Goal: Check status: Check status

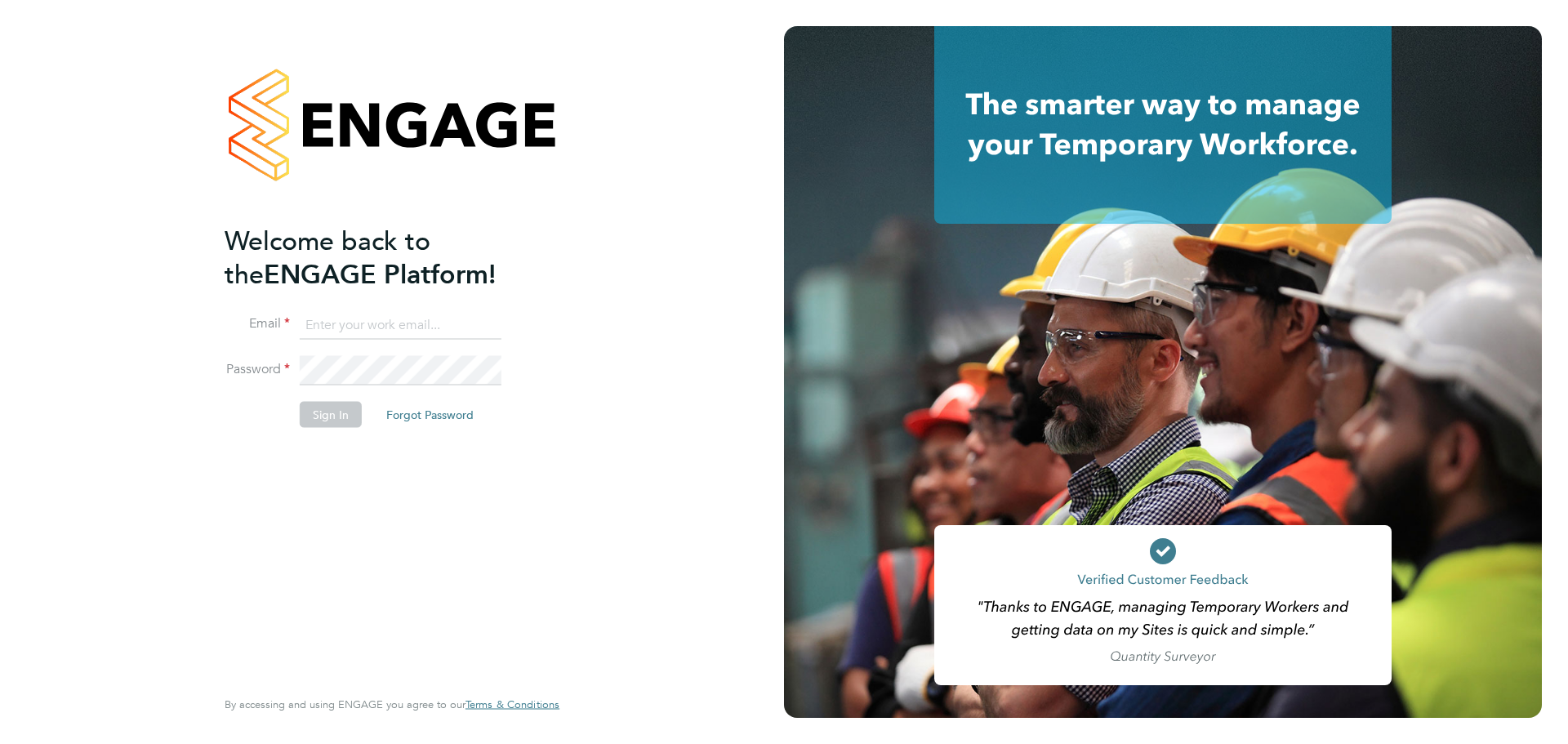
type input "Lilingxi.Chen@uk.g4s.com"
click at [336, 412] on button "Sign In" at bounding box center [331, 414] width 62 height 26
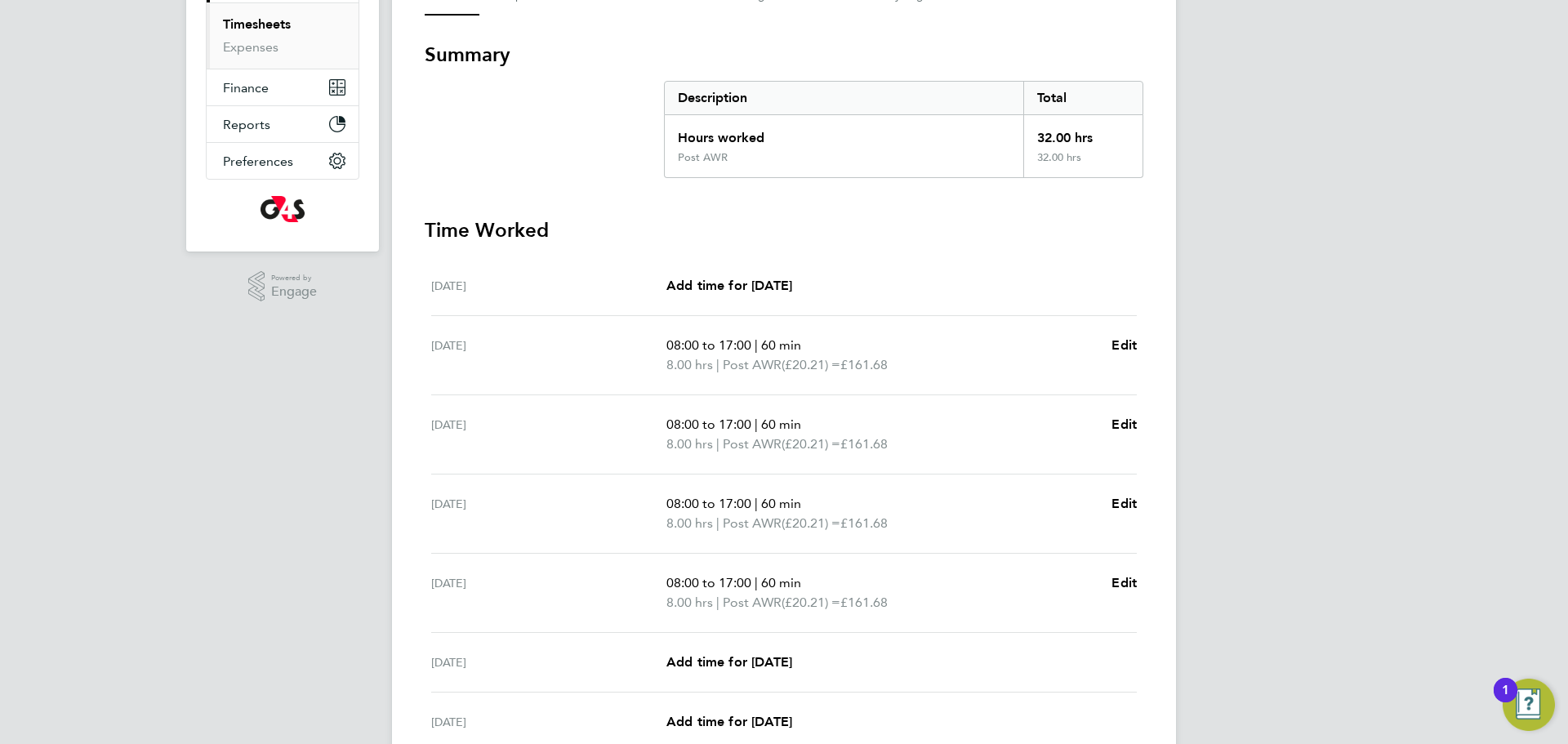
scroll to position [46, 0]
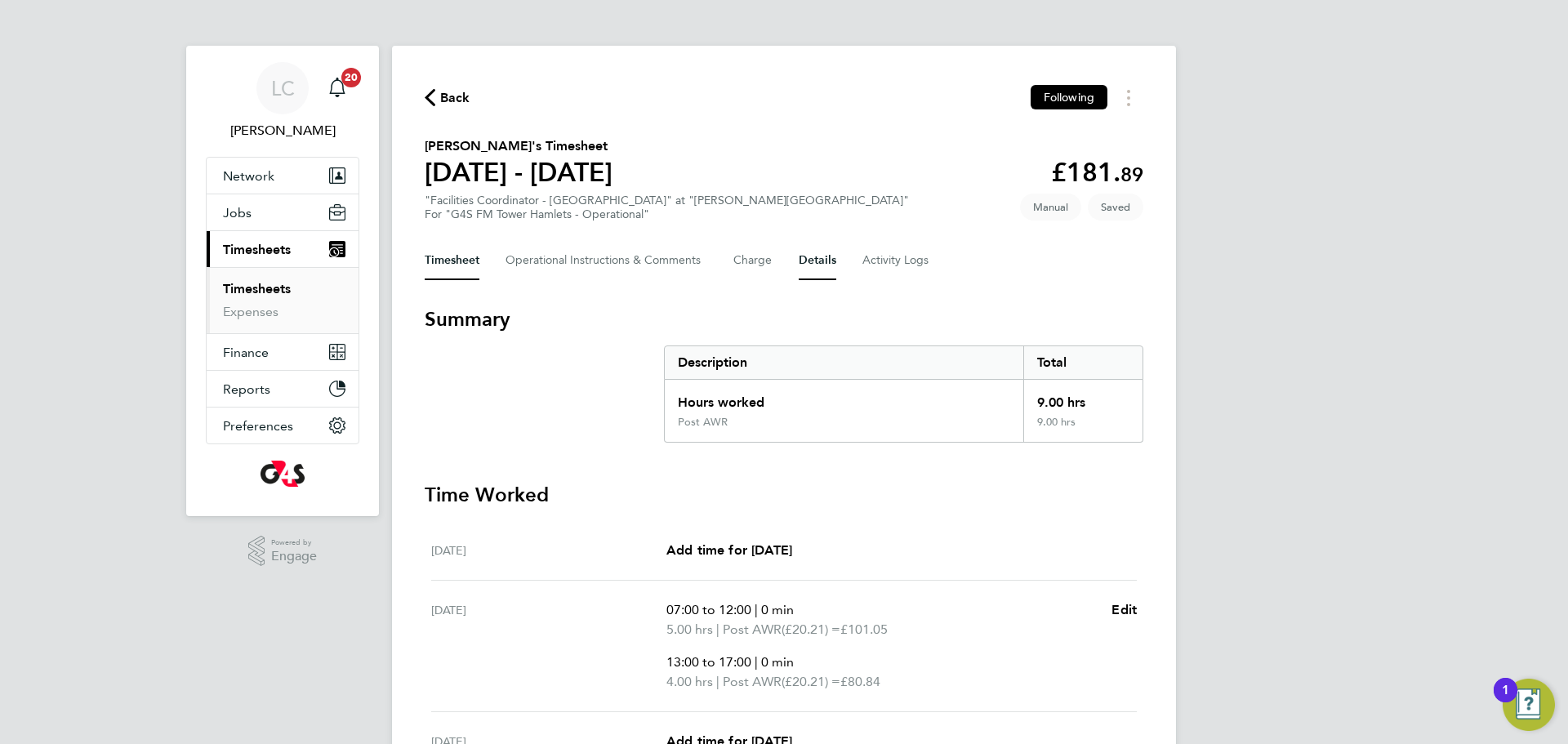
click at [831, 258] on button "Details" at bounding box center [817, 260] width 38 height 39
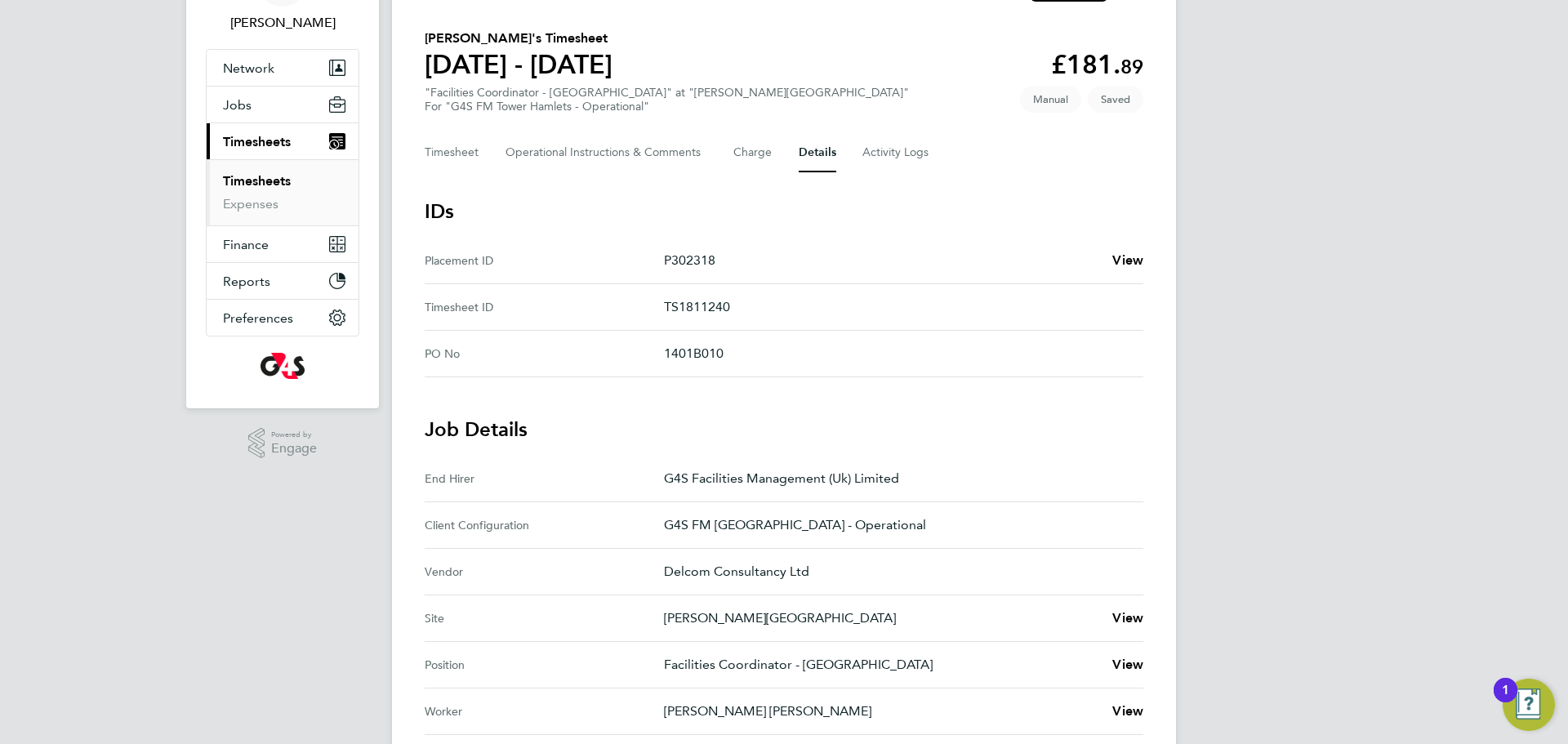
scroll to position [115, 0]
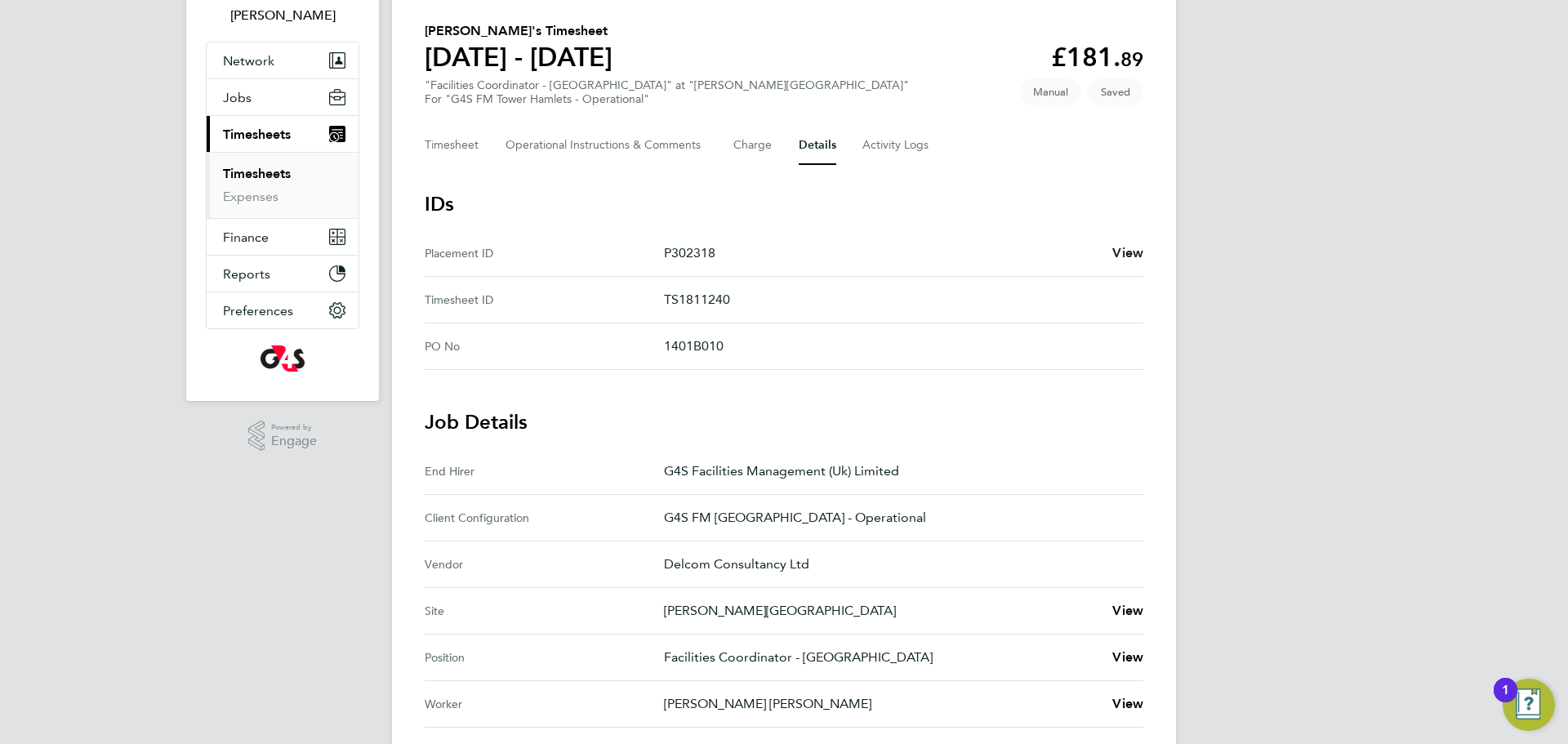
click at [1127, 251] on span "View" at bounding box center [1128, 252] width 31 height 16
click at [469, 150] on button "Timesheet" at bounding box center [452, 145] width 54 height 39
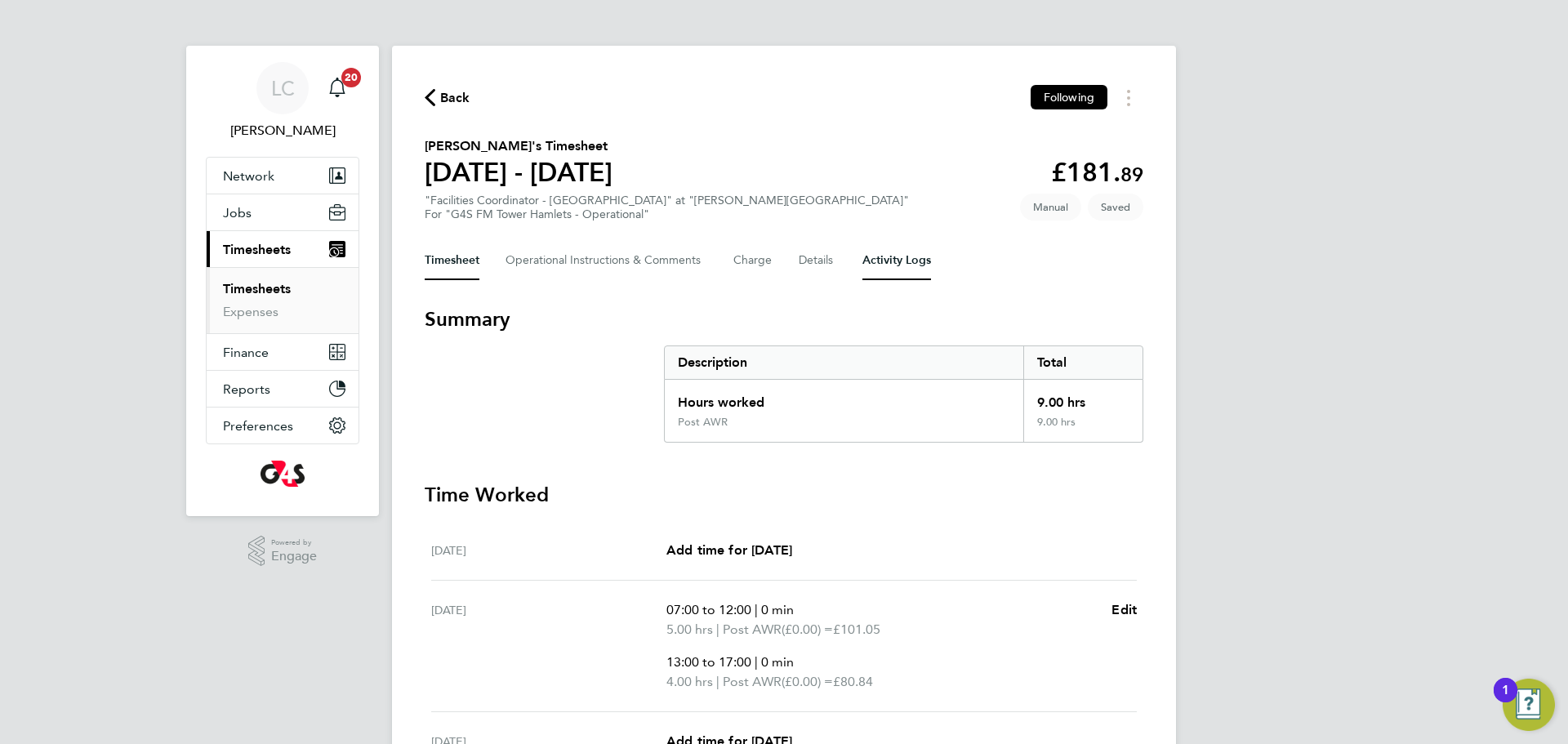
click at [920, 258] on Logs-tab "Activity Logs" at bounding box center [897, 260] width 68 height 39
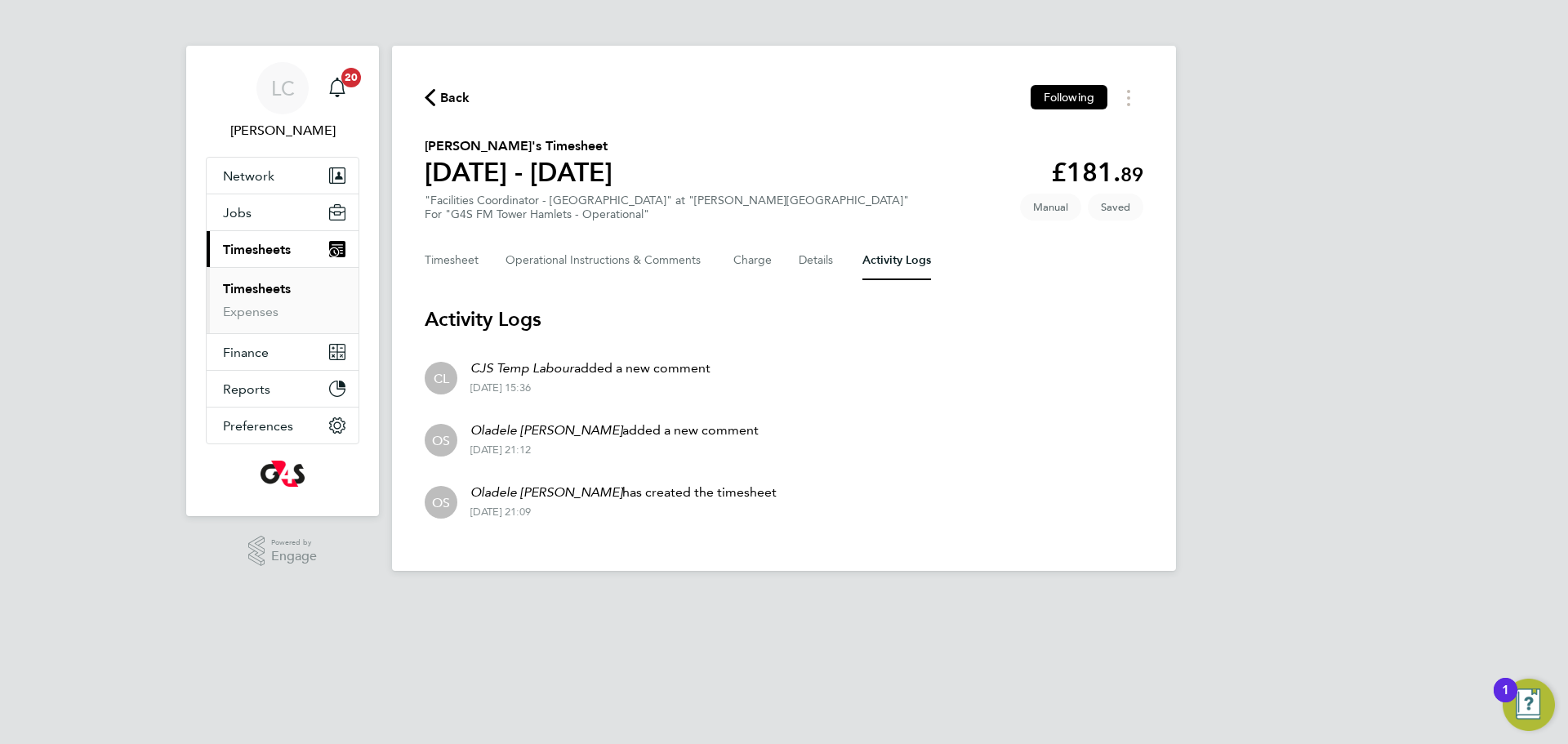
drag, startPoint x: 779, startPoint y: 259, endPoint x: 716, endPoint y: 259, distance: 63.0
click at [778, 259] on div "Timesheet Operational Instructions & Comments Charge Details Activity Logs" at bounding box center [784, 260] width 718 height 39
click at [640, 265] on Comments-tab "Operational Instructions & Comments" at bounding box center [607, 260] width 201 height 39
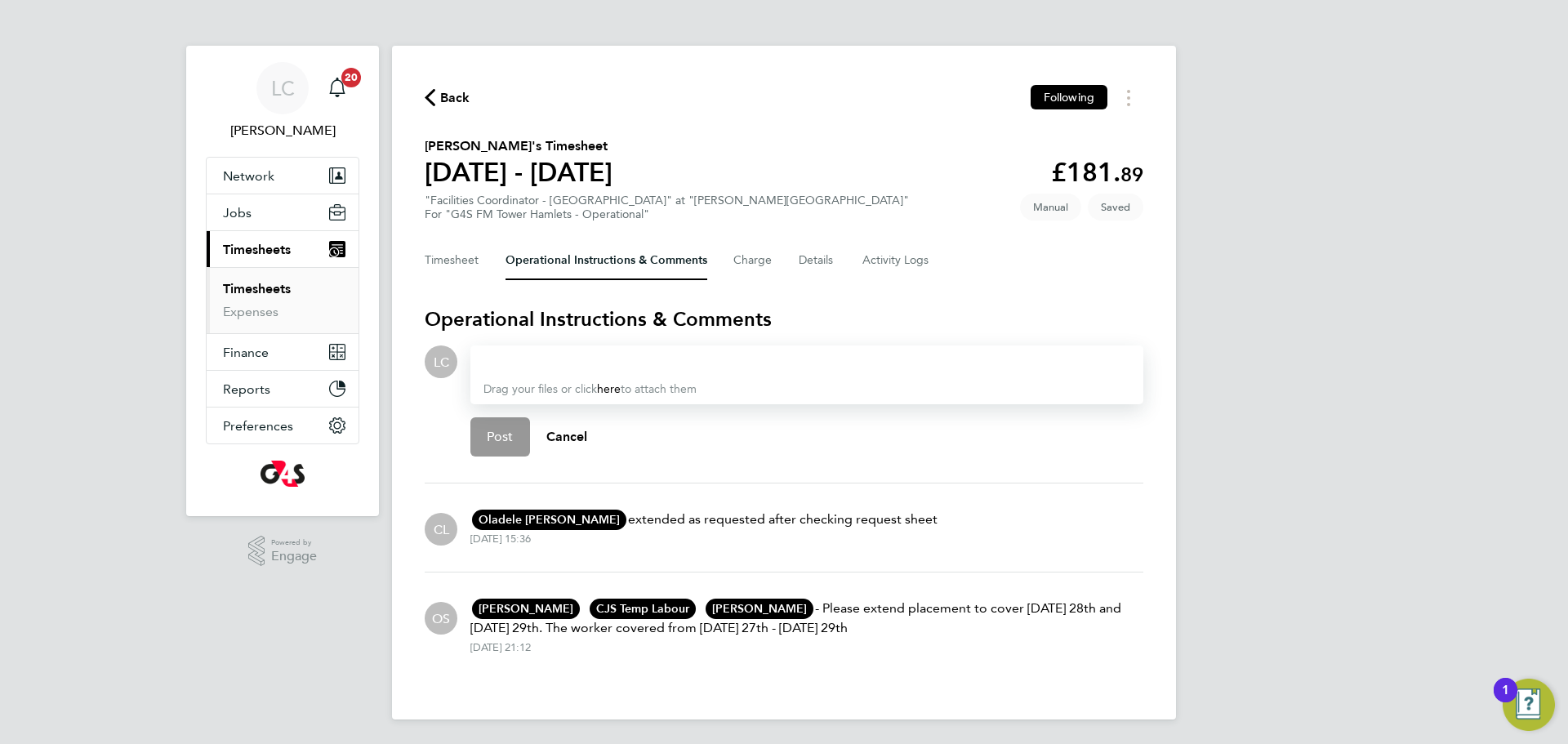
scroll to position [2, 0]
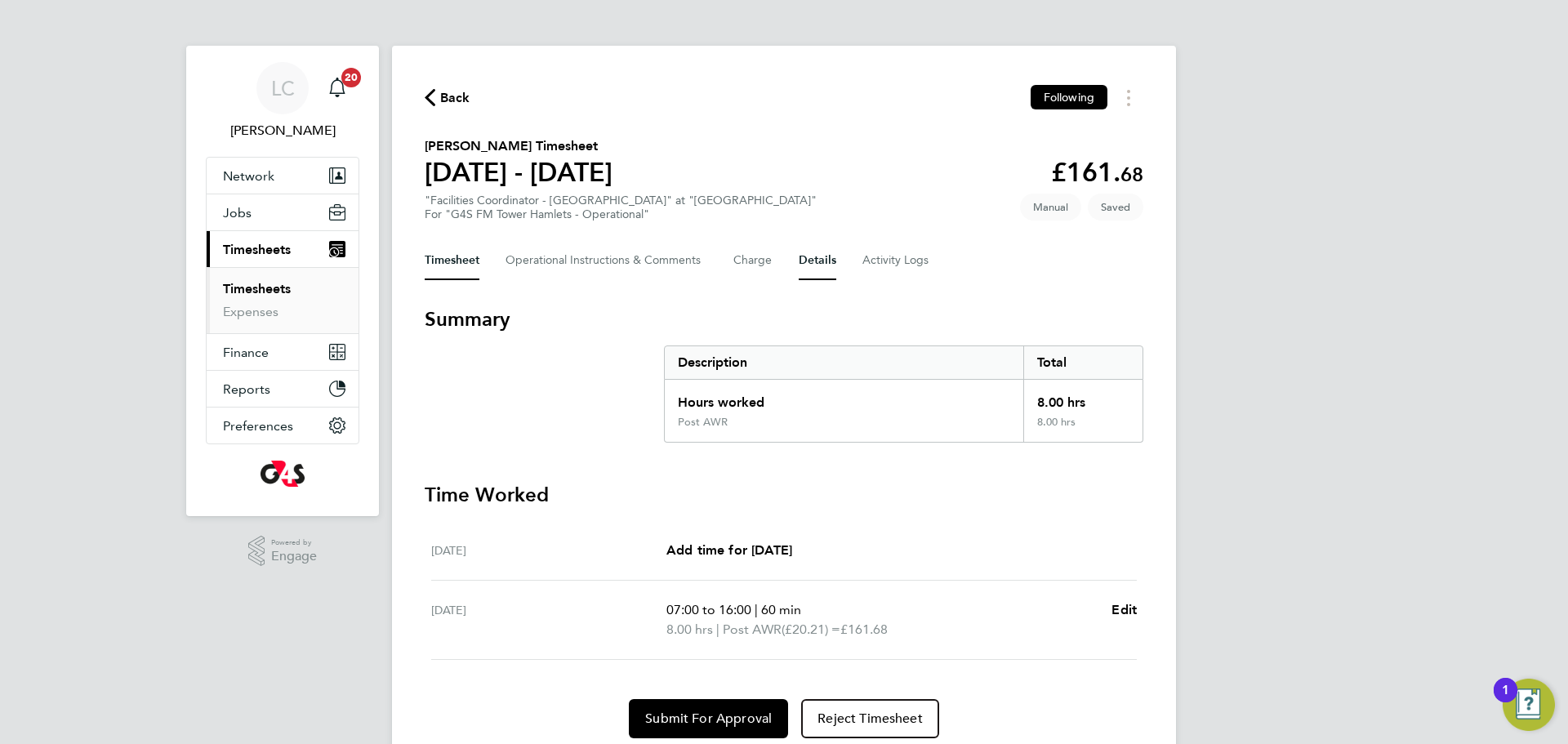
click at [834, 266] on button "Details" at bounding box center [817, 260] width 38 height 39
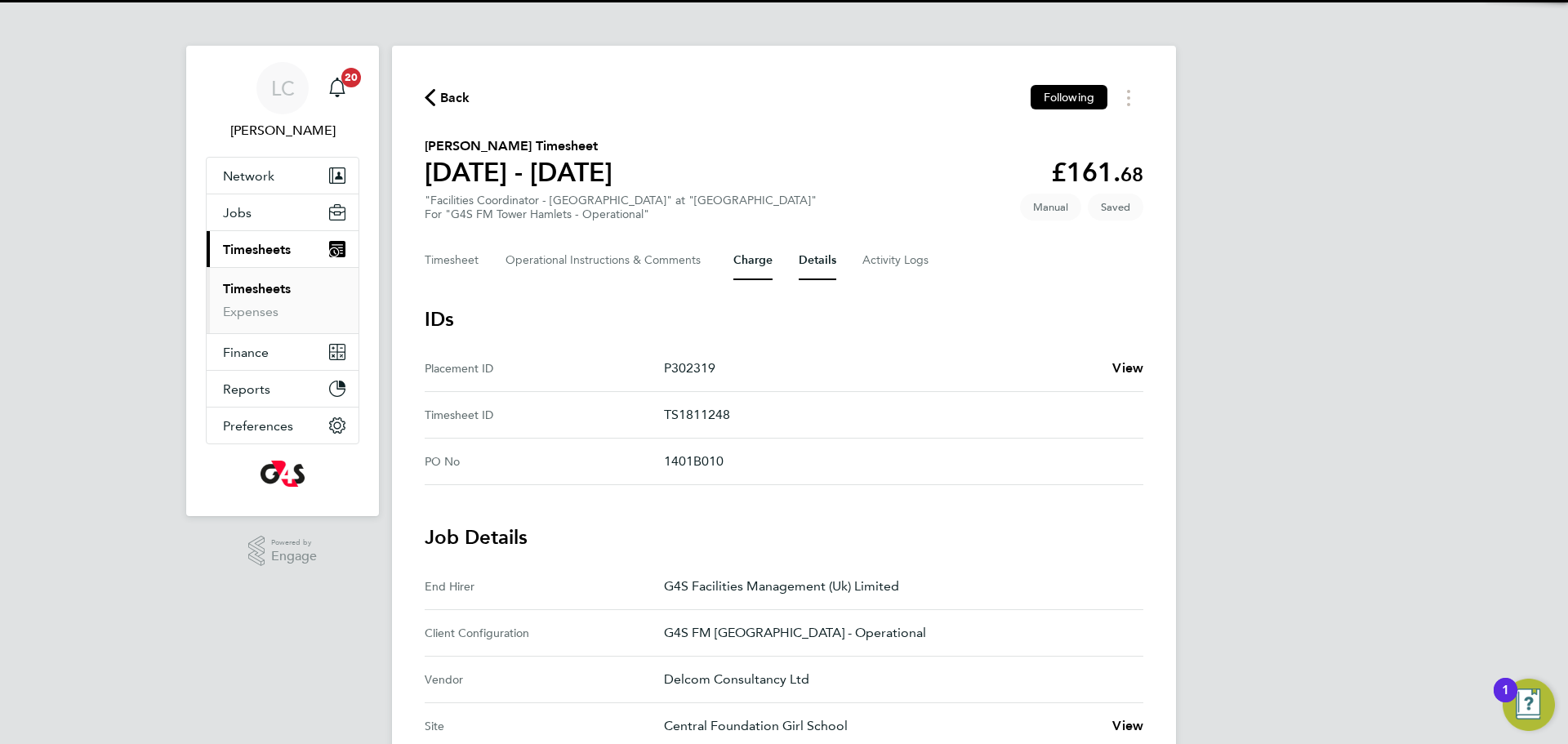
click at [767, 251] on button "Charge" at bounding box center [753, 260] width 39 height 39
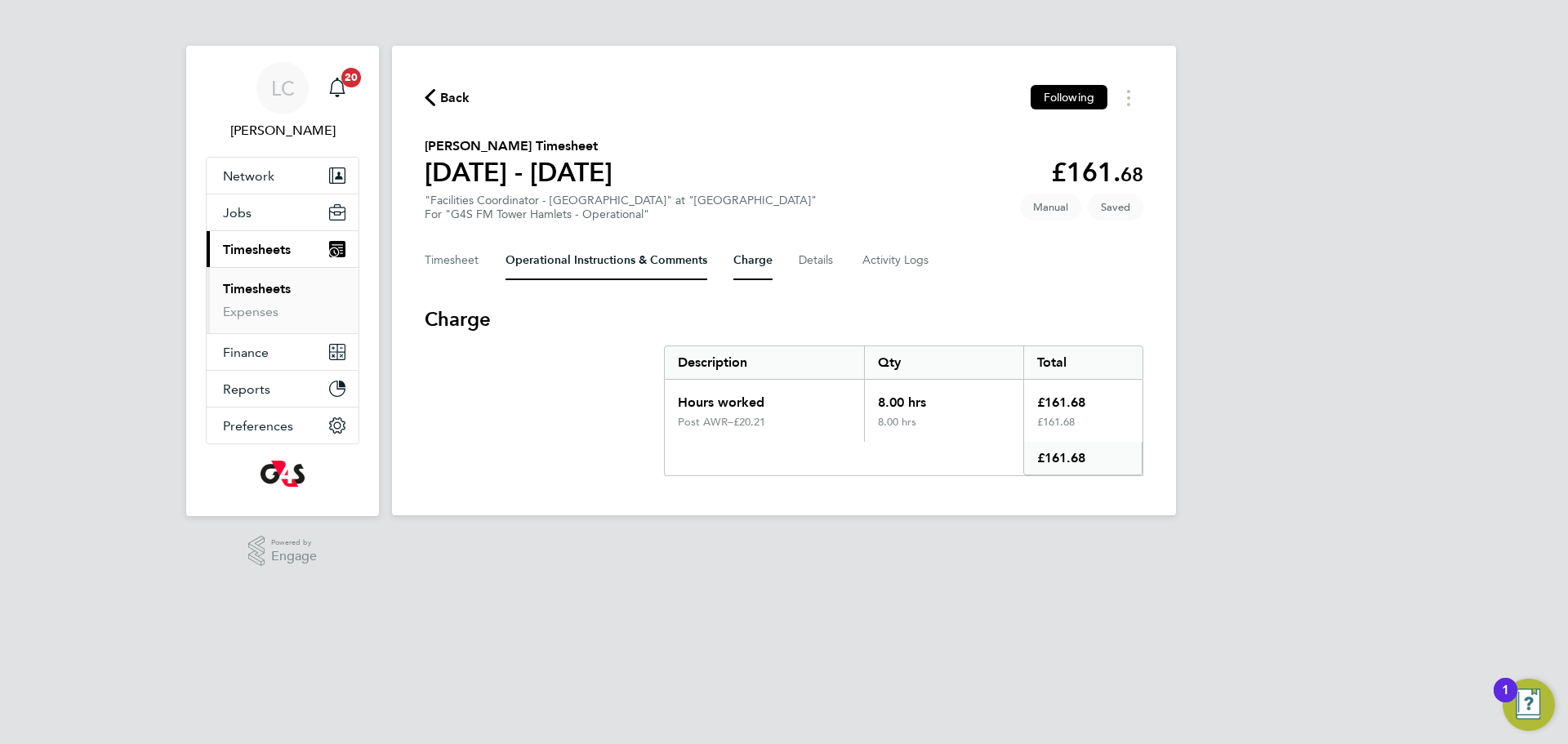
click at [651, 246] on Comments-tab "Operational Instructions & Comments" at bounding box center [607, 260] width 201 height 39
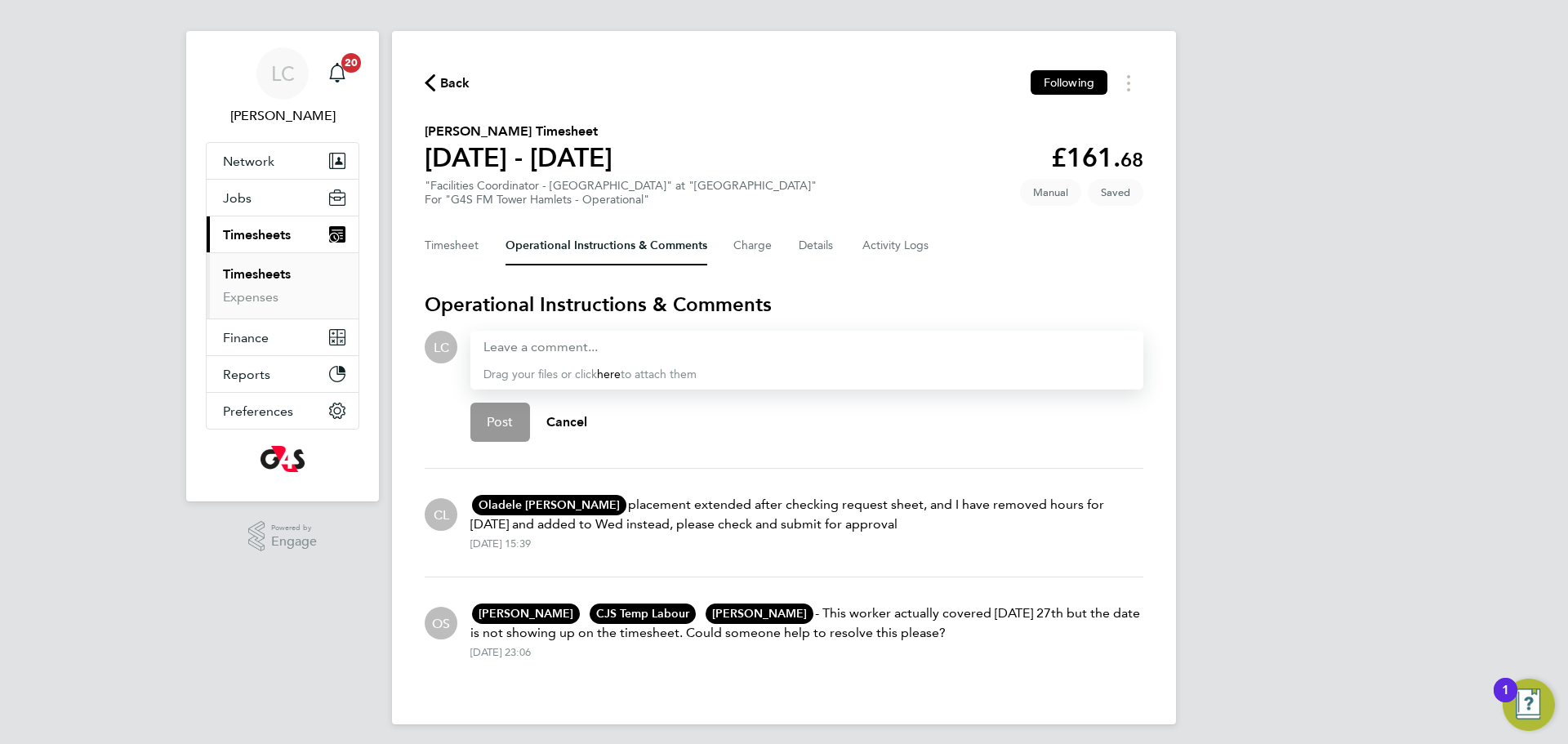
scroll to position [17, 0]
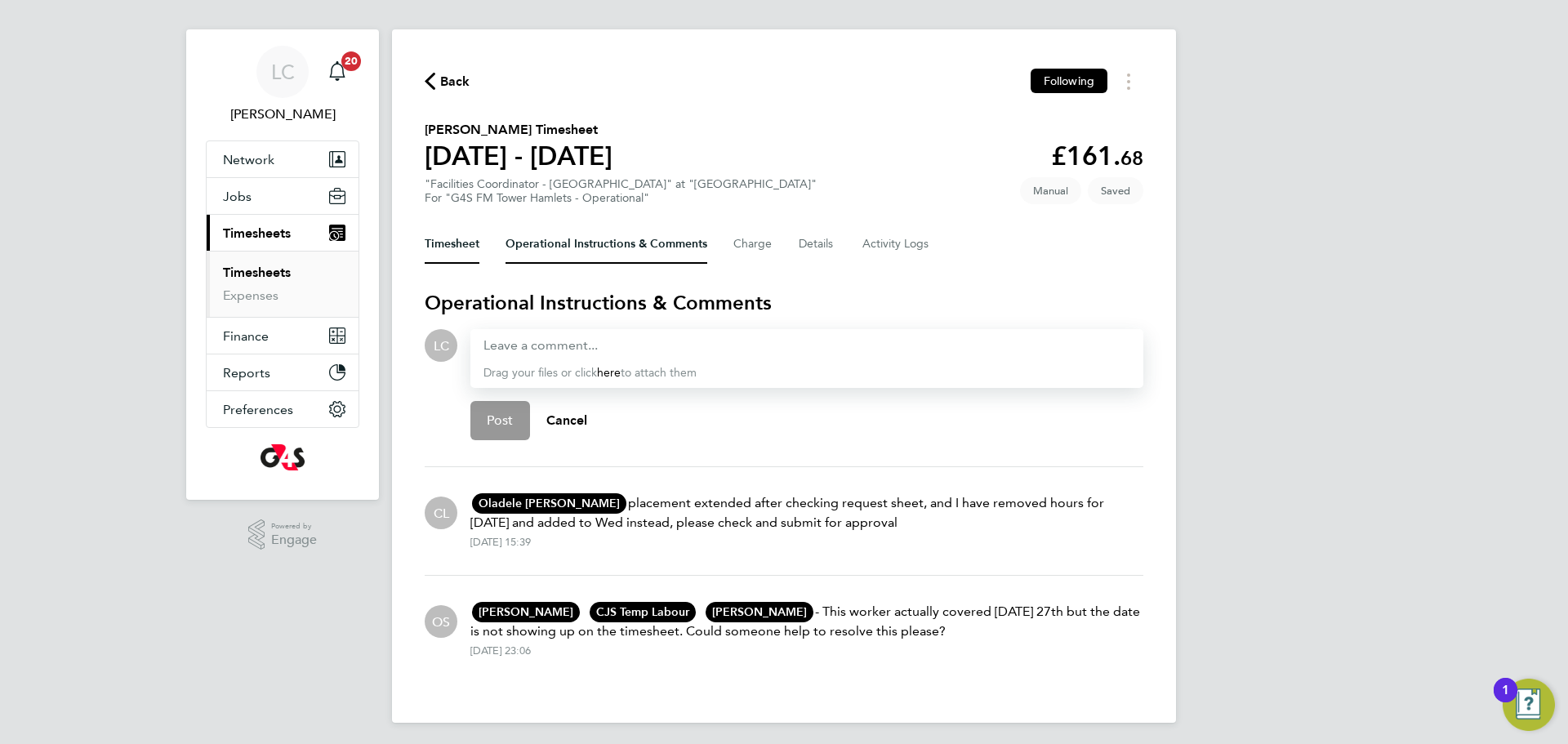
click at [449, 251] on button "Timesheet" at bounding box center [452, 244] width 54 height 39
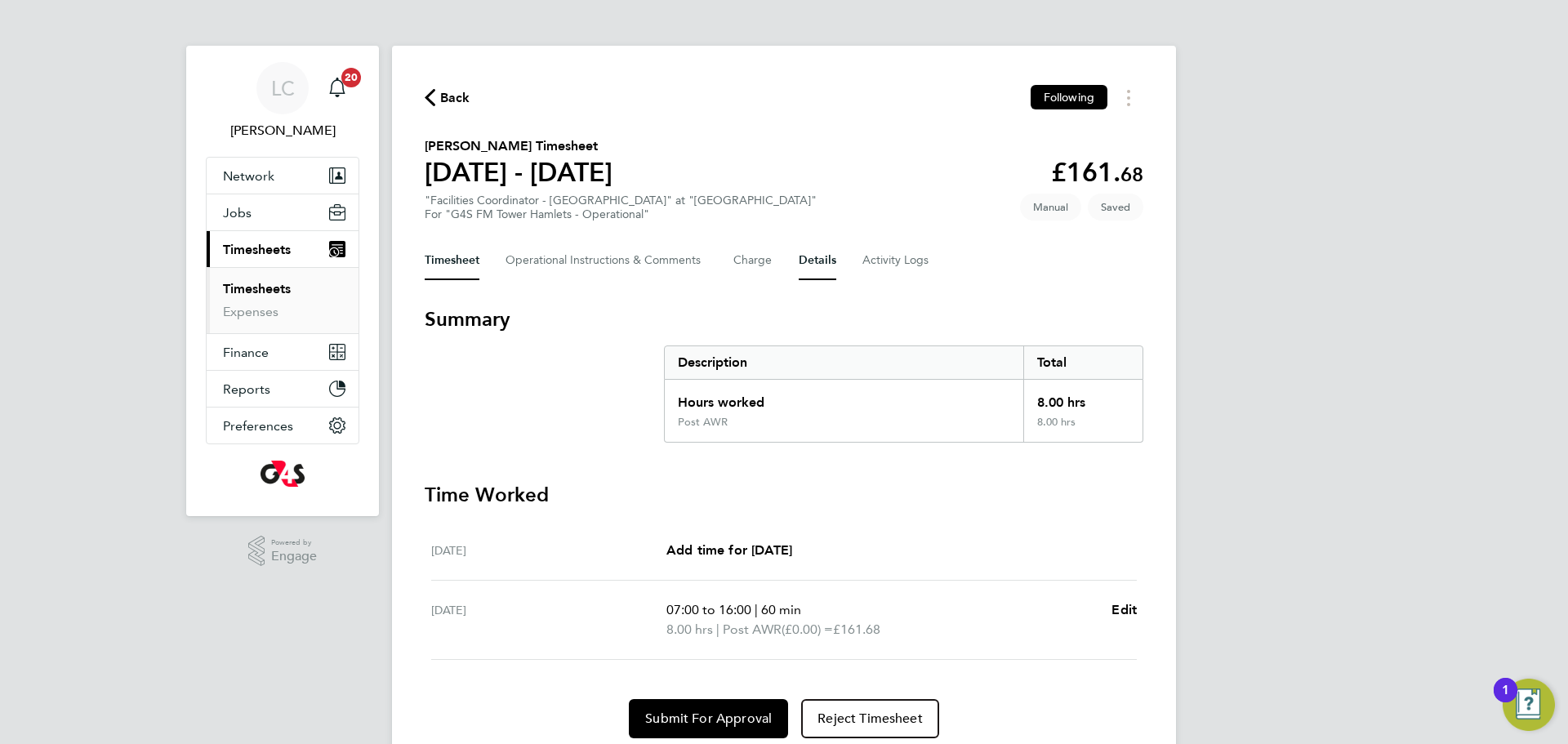
drag, startPoint x: 821, startPoint y: 259, endPoint x: 819, endPoint y: 268, distance: 9.2
click at [820, 261] on button "Details" at bounding box center [817, 260] width 38 height 39
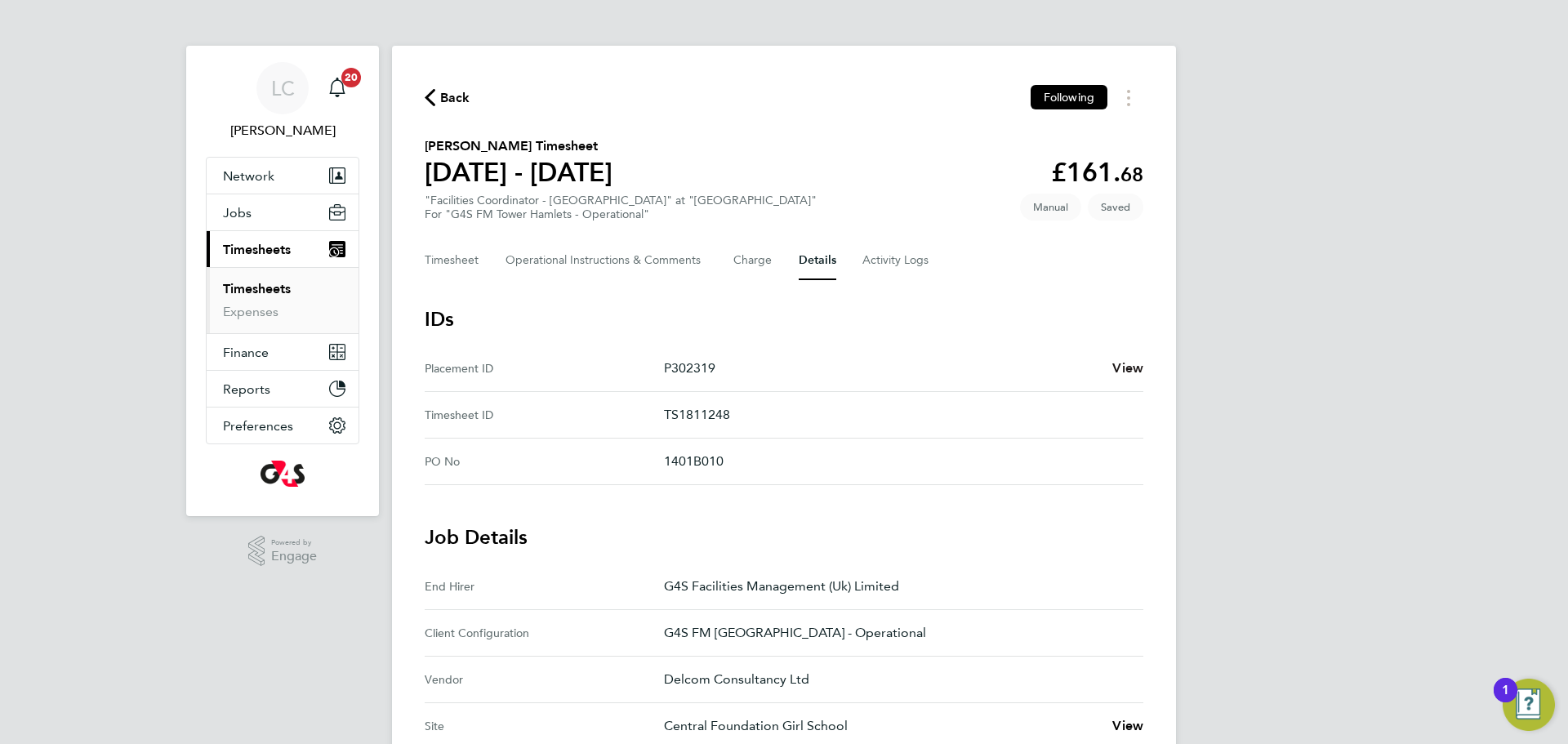
click at [1121, 368] on span "View" at bounding box center [1128, 367] width 31 height 16
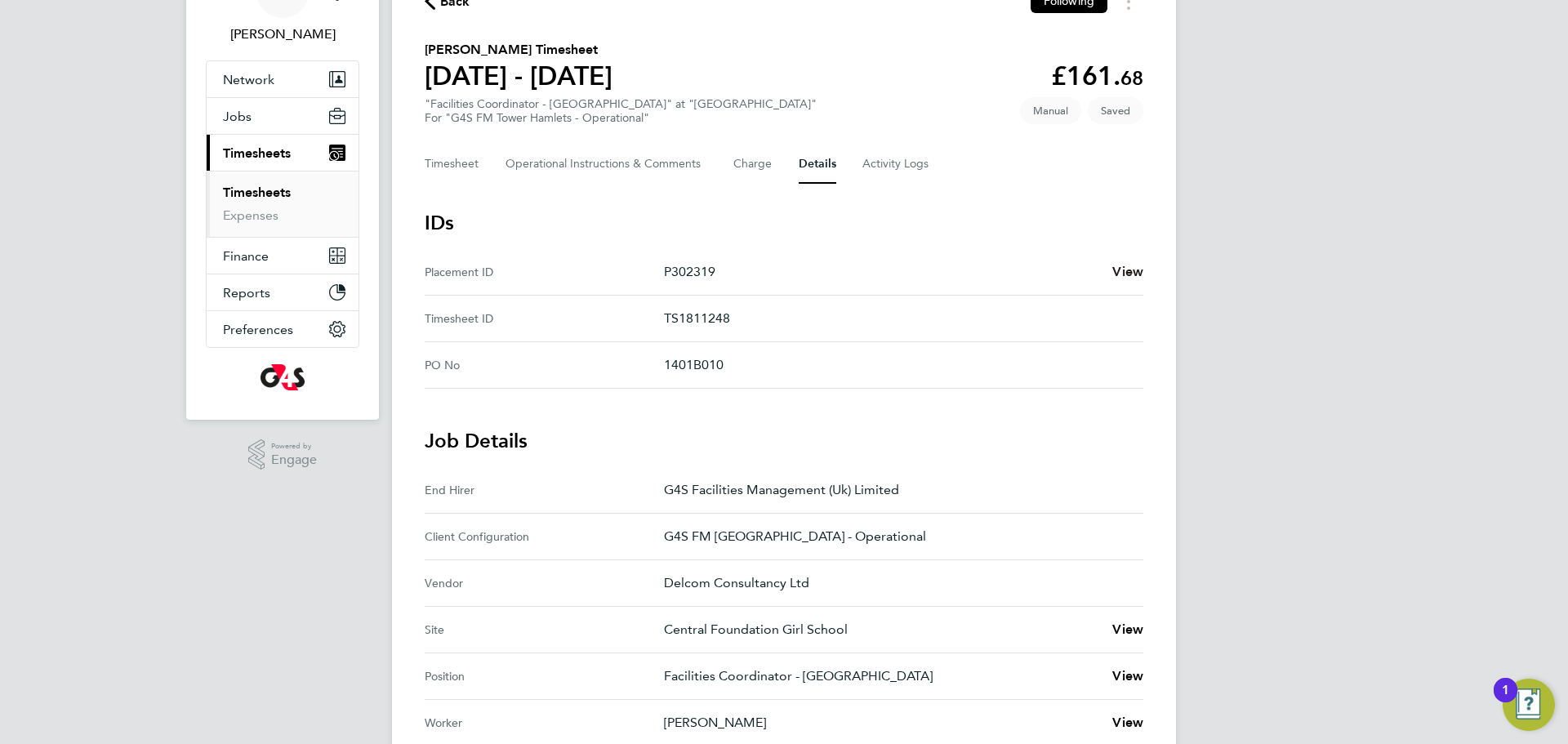
scroll to position [54, 0]
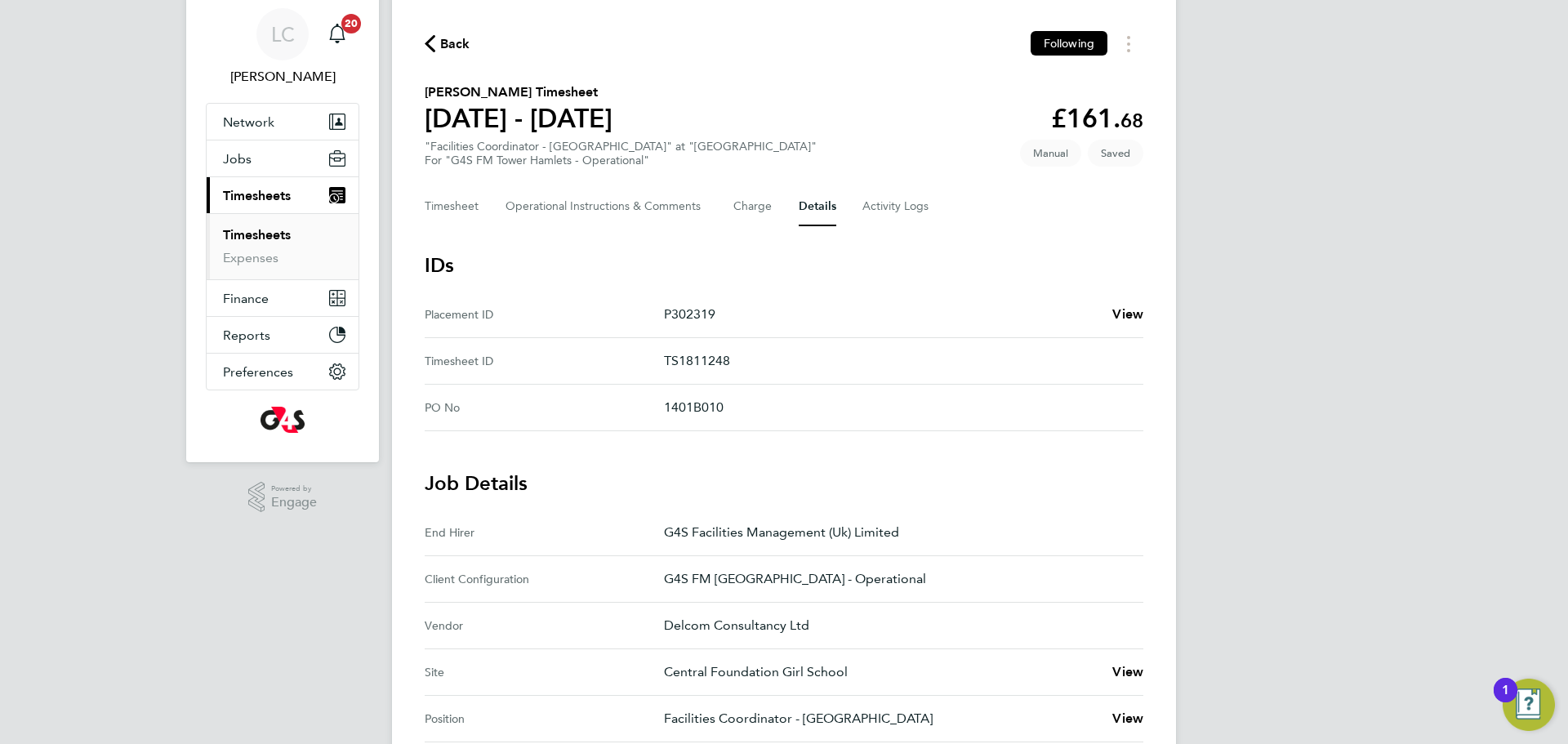
click at [459, 173] on div "Back Following Akeem Soremekun's Timesheet 25 - 31 Aug 2025 £161. 68 "Facilitie…" at bounding box center [784, 697] width 784 height 1410
click at [469, 199] on button "Timesheet" at bounding box center [452, 207] width 54 height 39
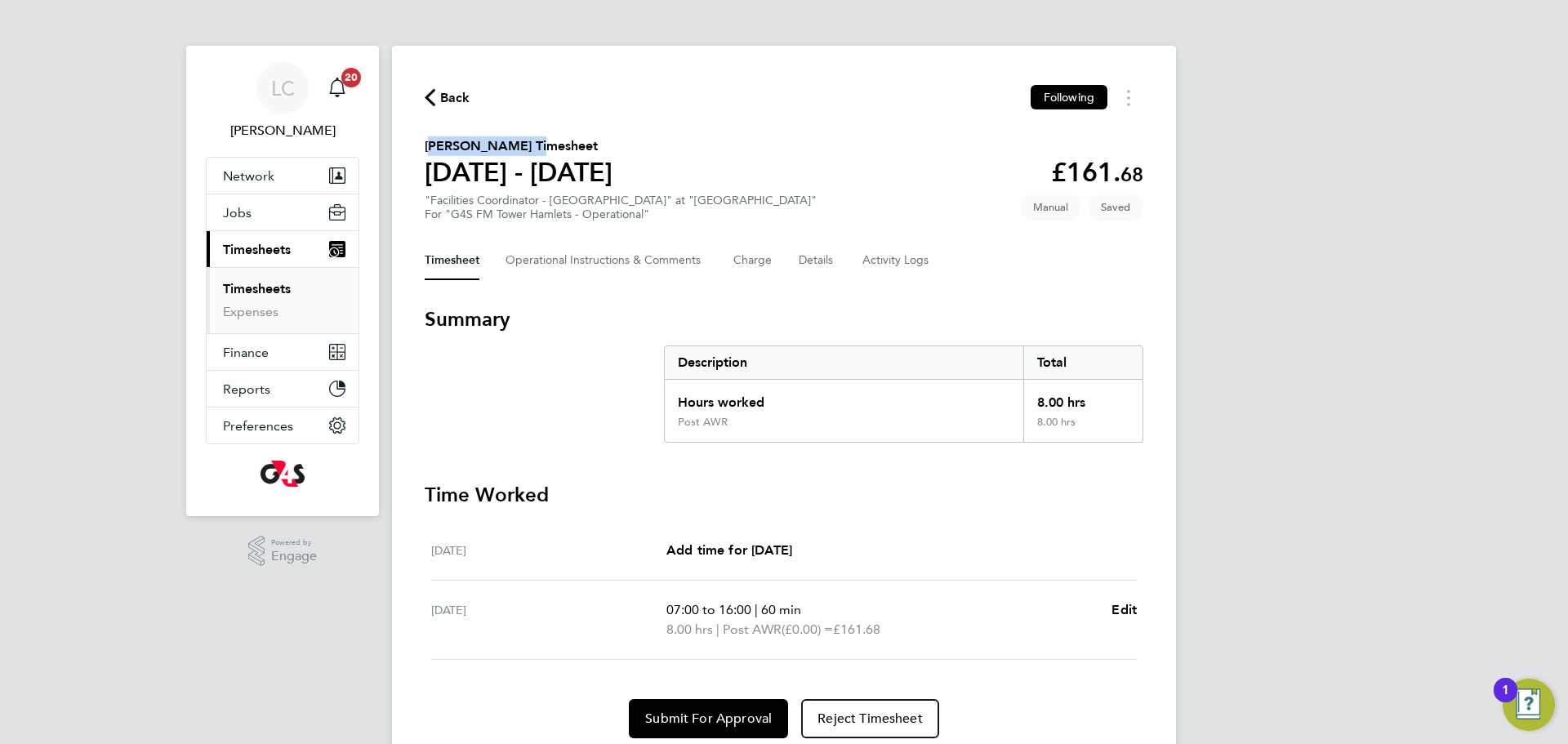
drag, startPoint x: 441, startPoint y: 140, endPoint x: 541, endPoint y: 134, distance: 100.2
click at [541, 134] on div "Back Following Akeem Soremekun's Timesheet 25 - 31 Aug 2025 £161. 68 "Facilitie…" at bounding box center [784, 412] width 784 height 732
copy h2 "[PERSON_NAME]"
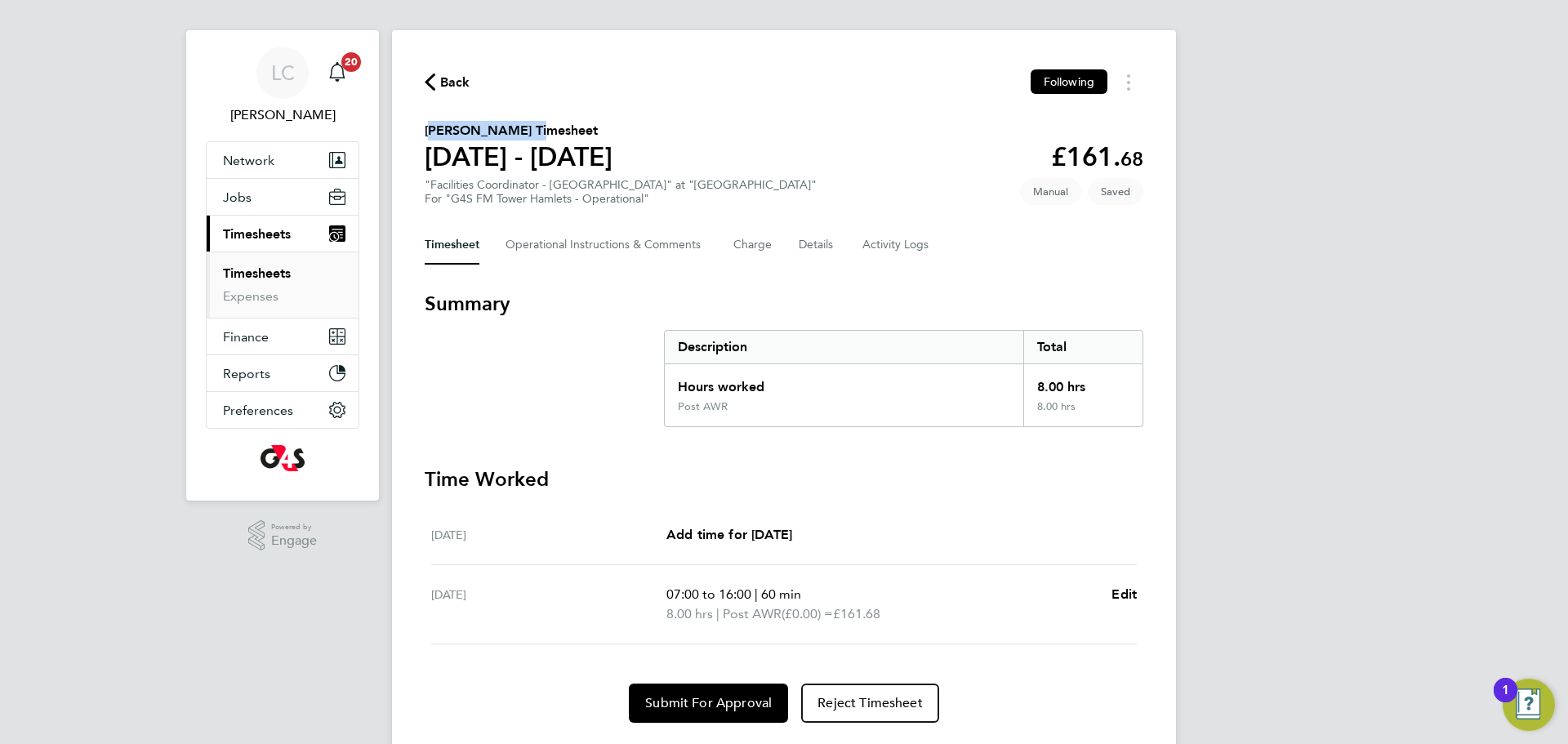
scroll to position [18, 0]
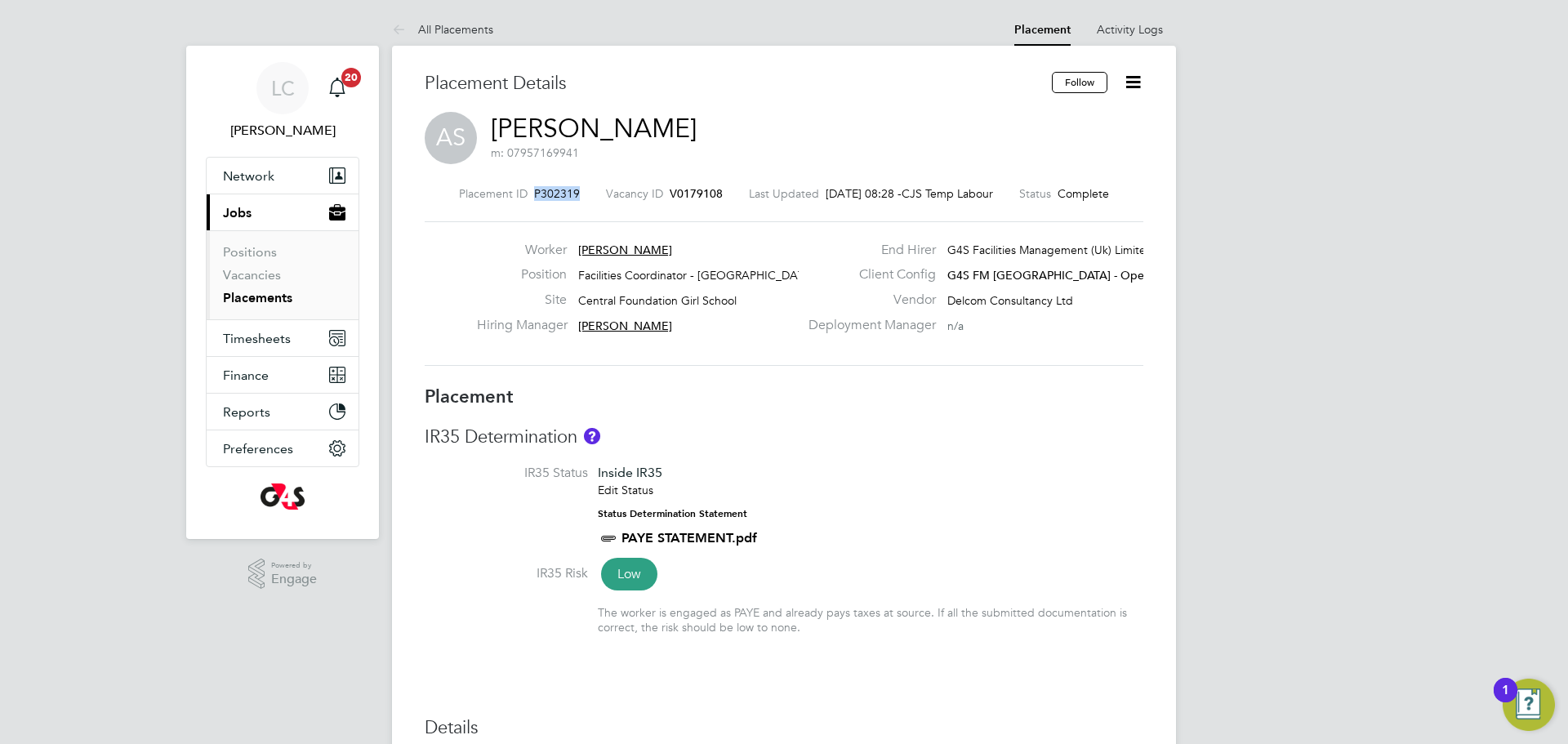
drag, startPoint x: 523, startPoint y: 185, endPoint x: 574, endPoint y: 190, distance: 51.2
click at [574, 190] on div "Placement ID P302319 Vacancy ID V0179108 Last Updated [DATE] 08:28 - CJS Temp L…" at bounding box center [784, 275] width 718 height 219
copy span "P302319"
